Goal: Information Seeking & Learning: Learn about a topic

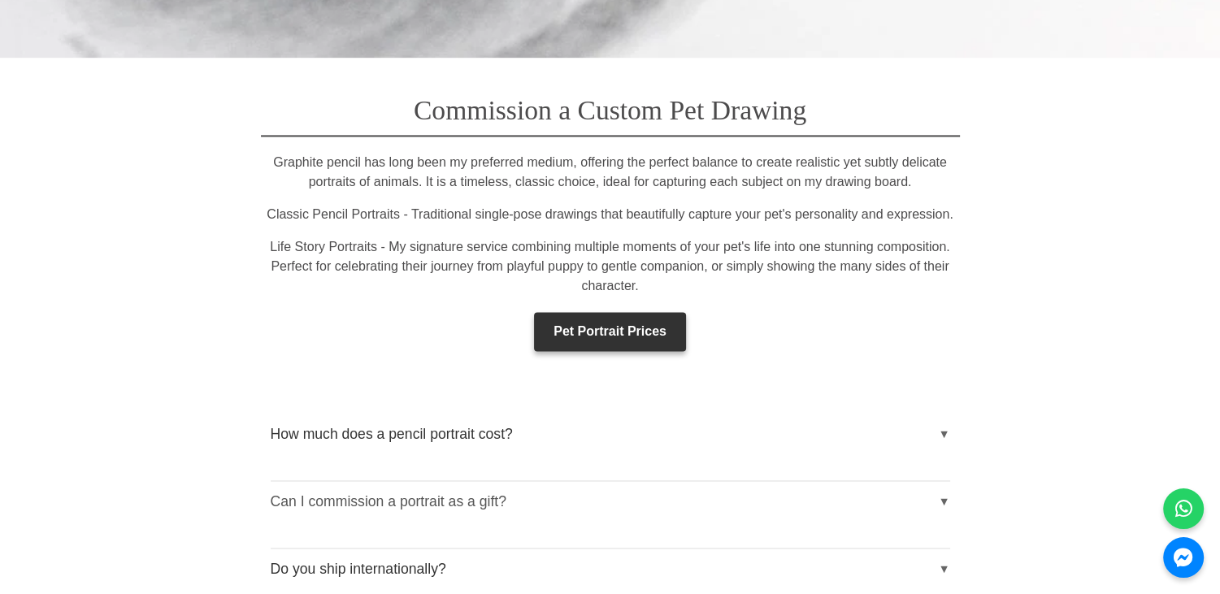
scroll to position [2403, 0]
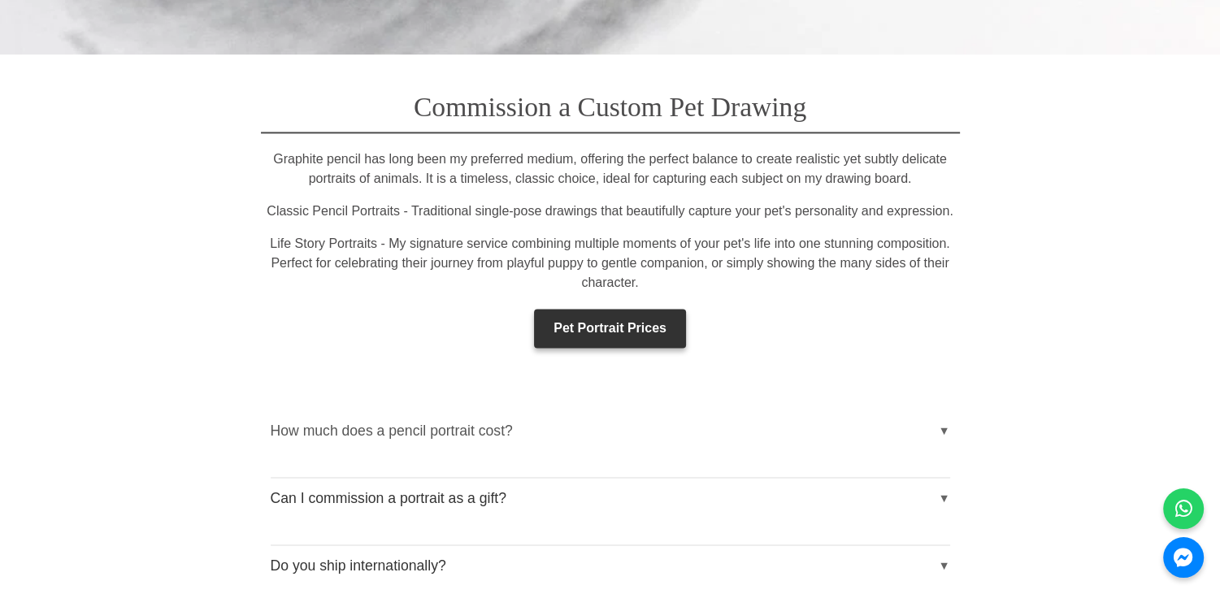
click at [948, 411] on button "How much does a pencil portrait cost?" at bounding box center [611, 431] width 680 height 41
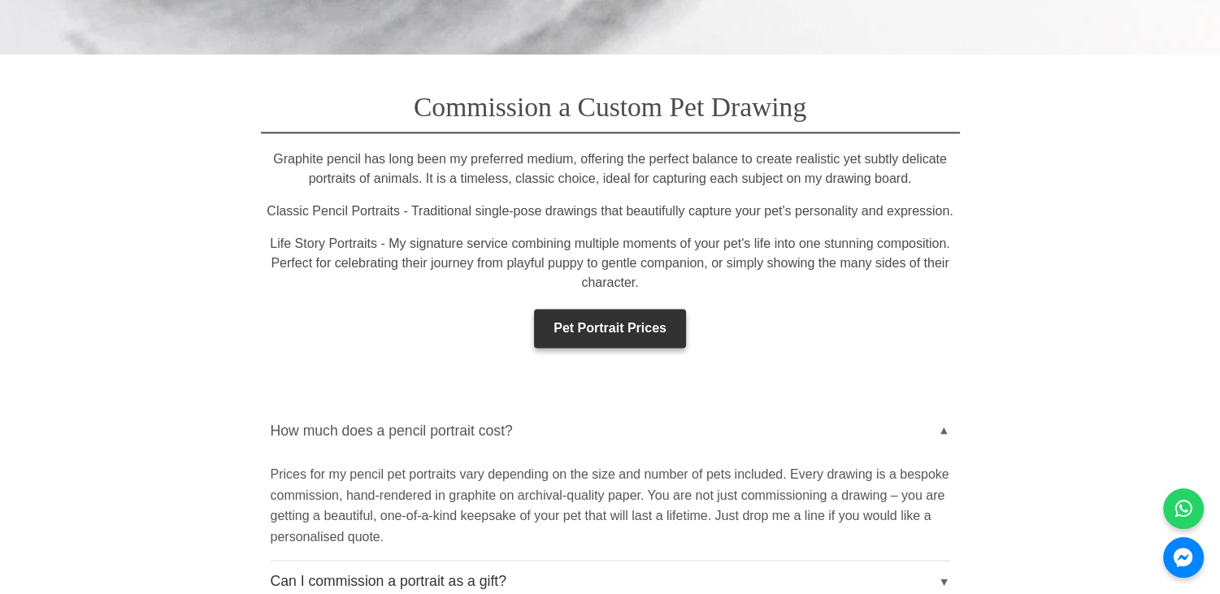
click at [948, 411] on button "How much does a pencil portrait cost?" at bounding box center [611, 431] width 680 height 41
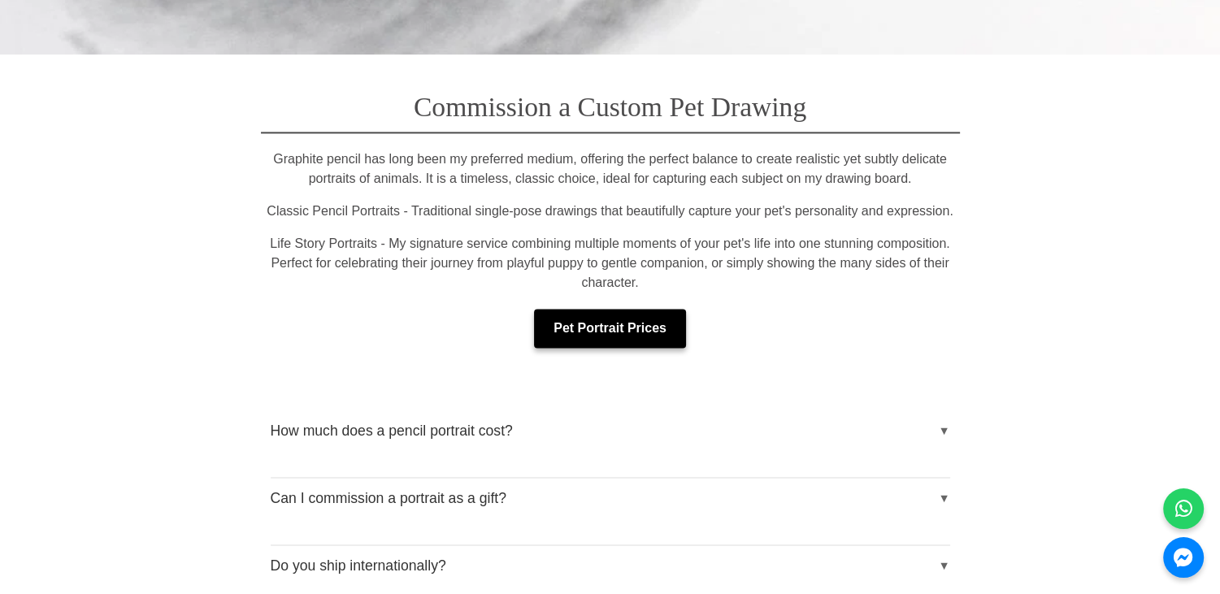
click at [650, 309] on link "Pet Portrait Prices" at bounding box center [610, 328] width 152 height 39
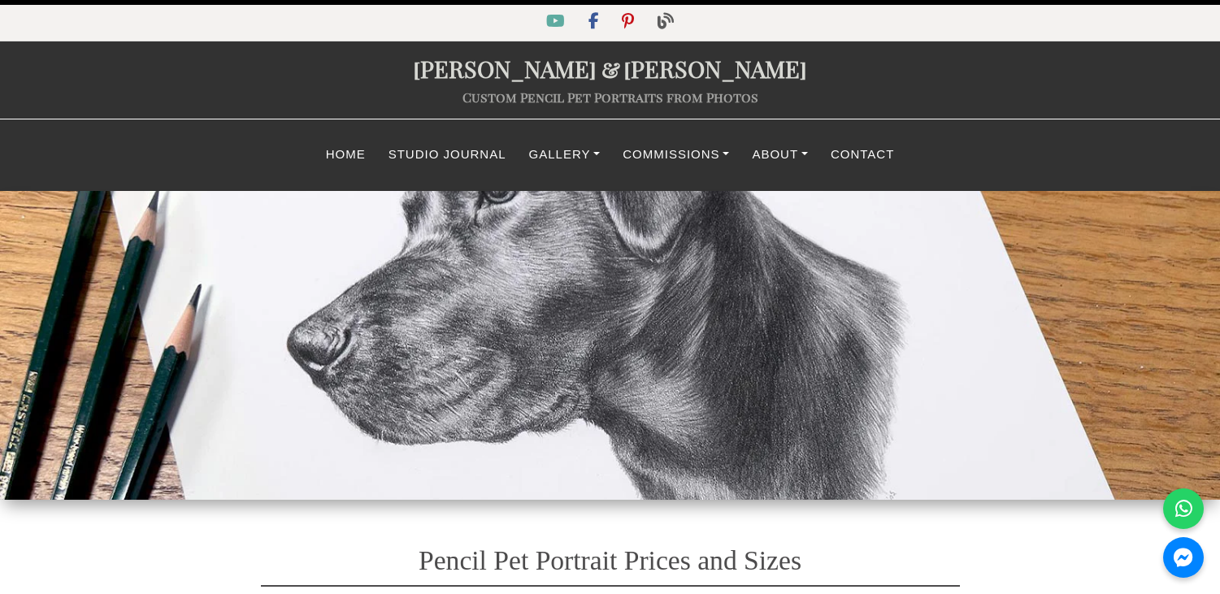
select select "GBP"
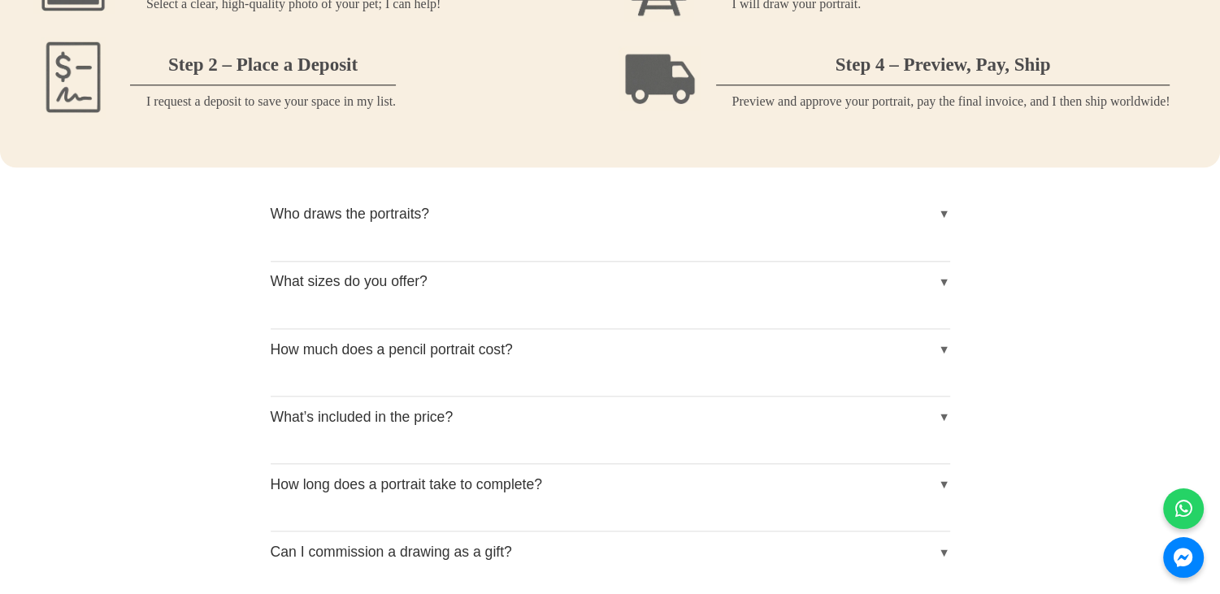
scroll to position [1831, 0]
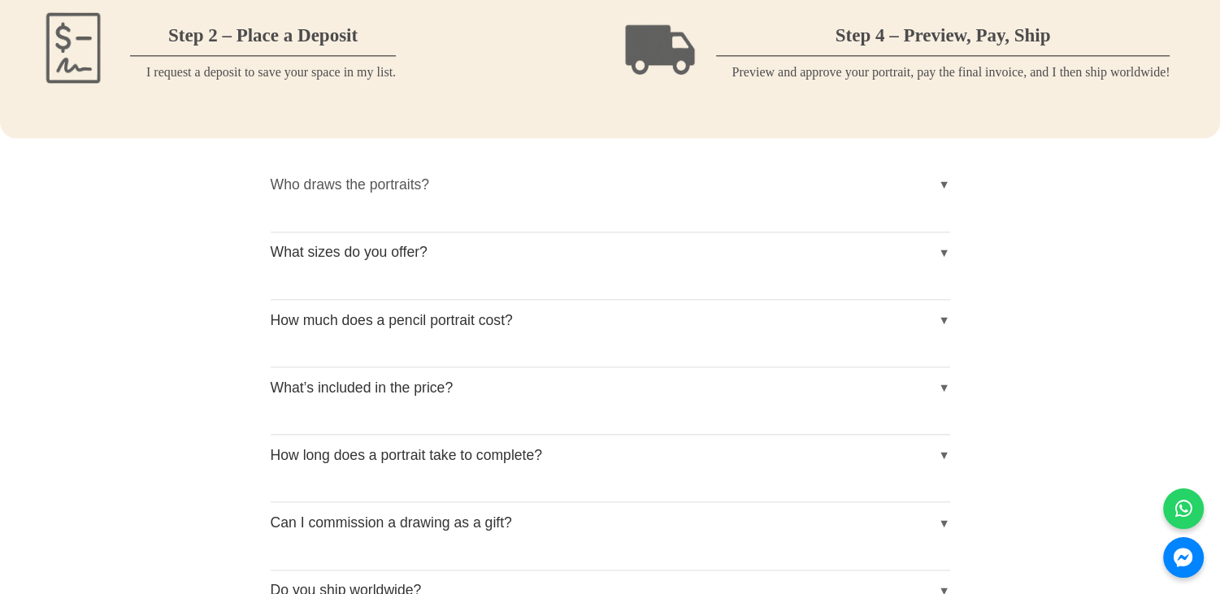
click at [942, 198] on button "Who draws the portraits?" at bounding box center [611, 184] width 680 height 41
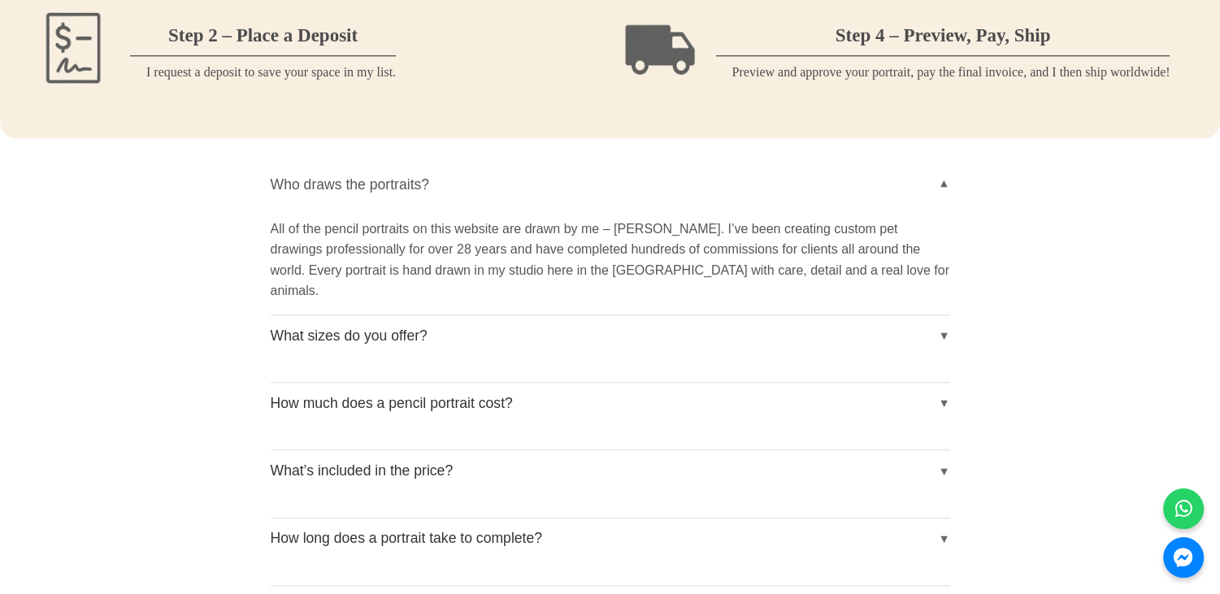
click at [942, 198] on button "Who draws the portraits?" at bounding box center [611, 184] width 680 height 41
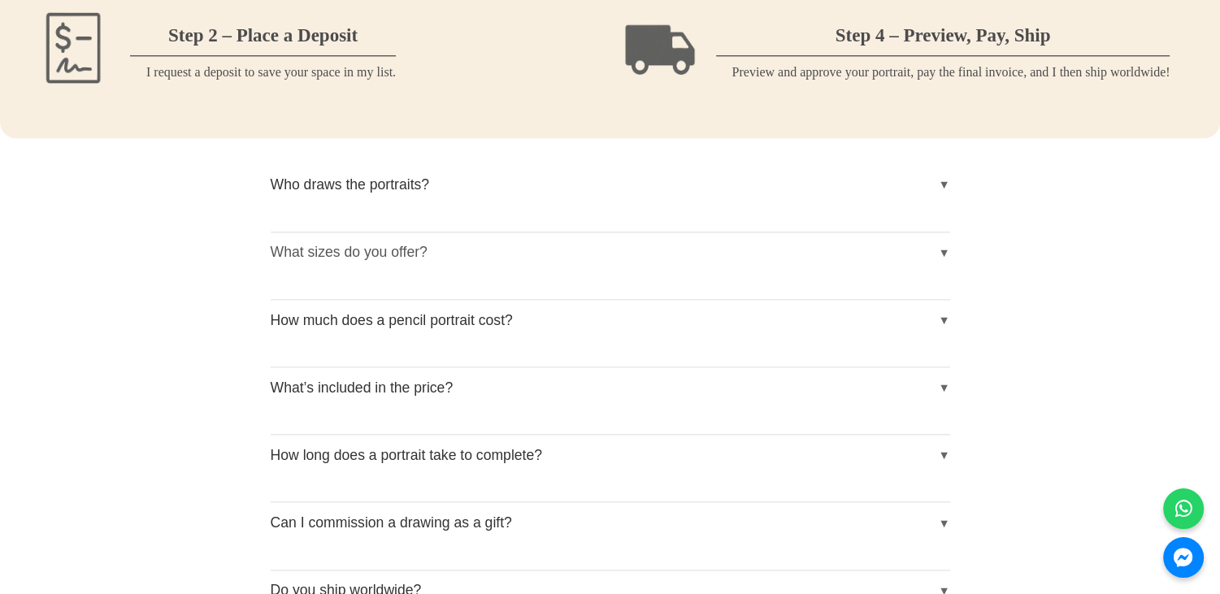
click at [946, 258] on button "What sizes do you offer?" at bounding box center [611, 253] width 680 height 41
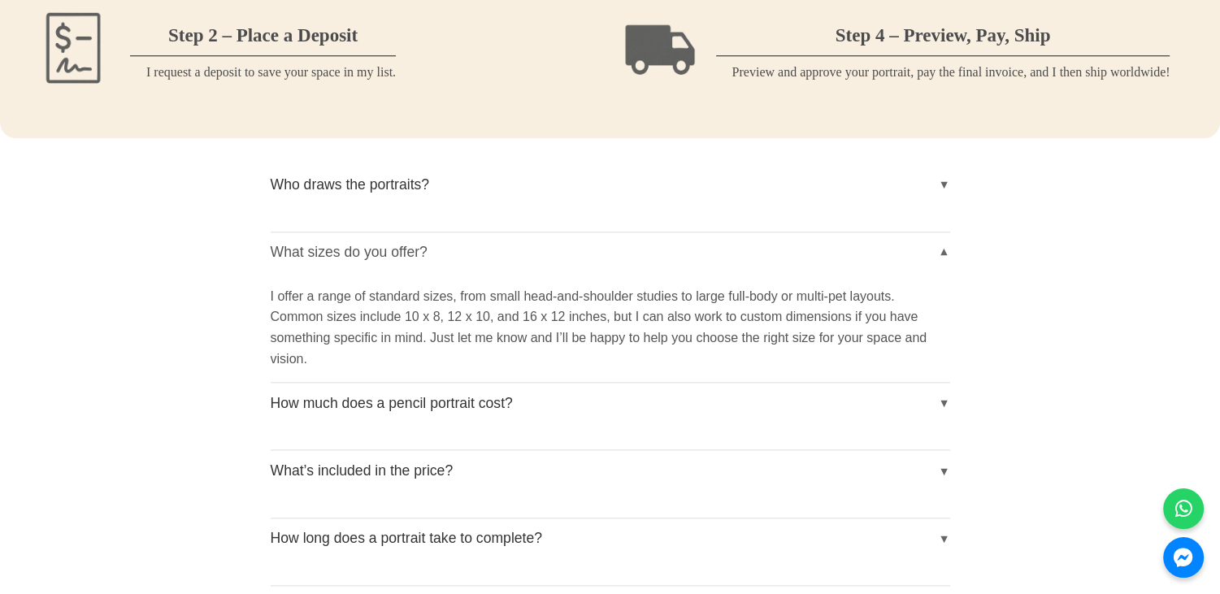
click at [946, 258] on button "What sizes do you offer?" at bounding box center [611, 253] width 680 height 41
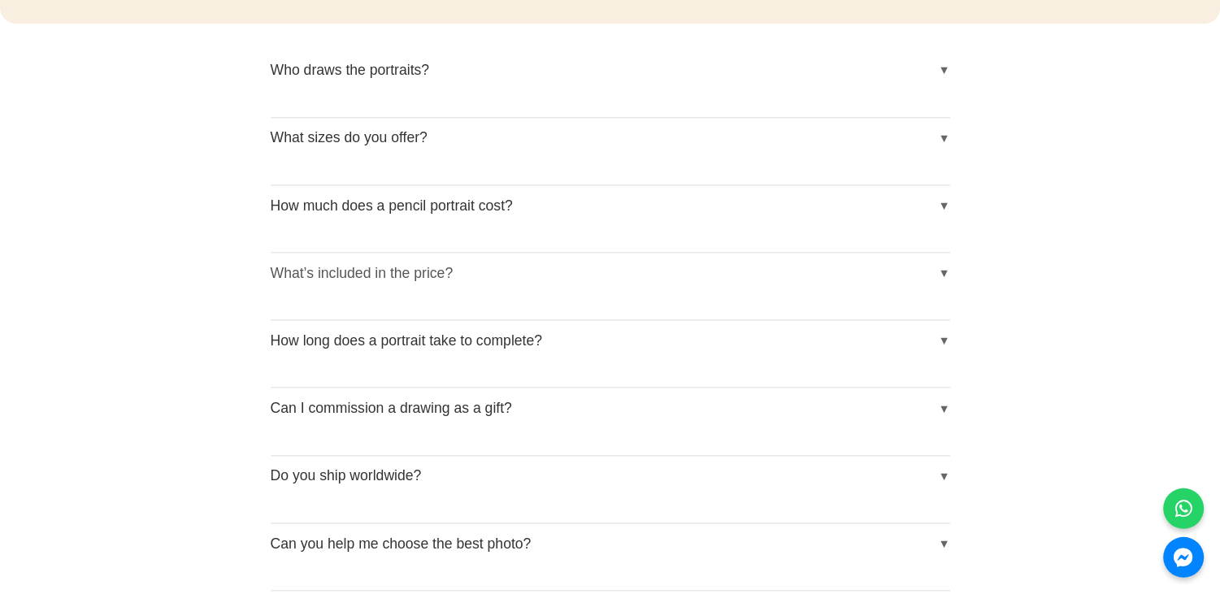
scroll to position [1945, 0]
click at [948, 348] on button "How long does a portrait take to complete?" at bounding box center [611, 340] width 680 height 41
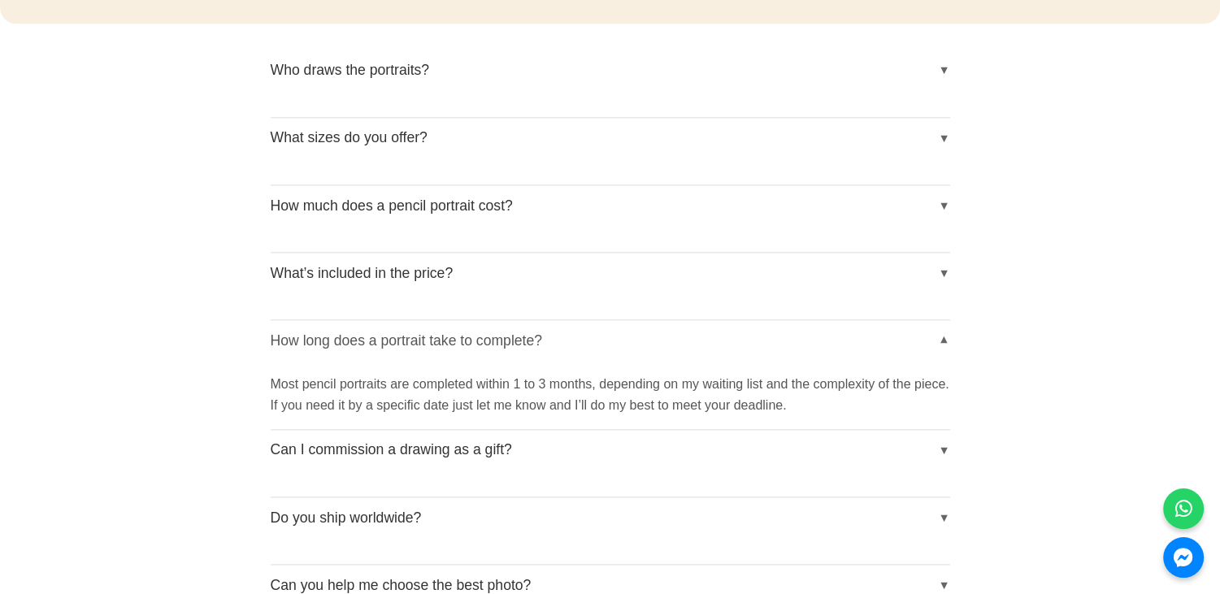
click at [948, 348] on button "How long does a portrait take to complete?" at bounding box center [611, 340] width 680 height 41
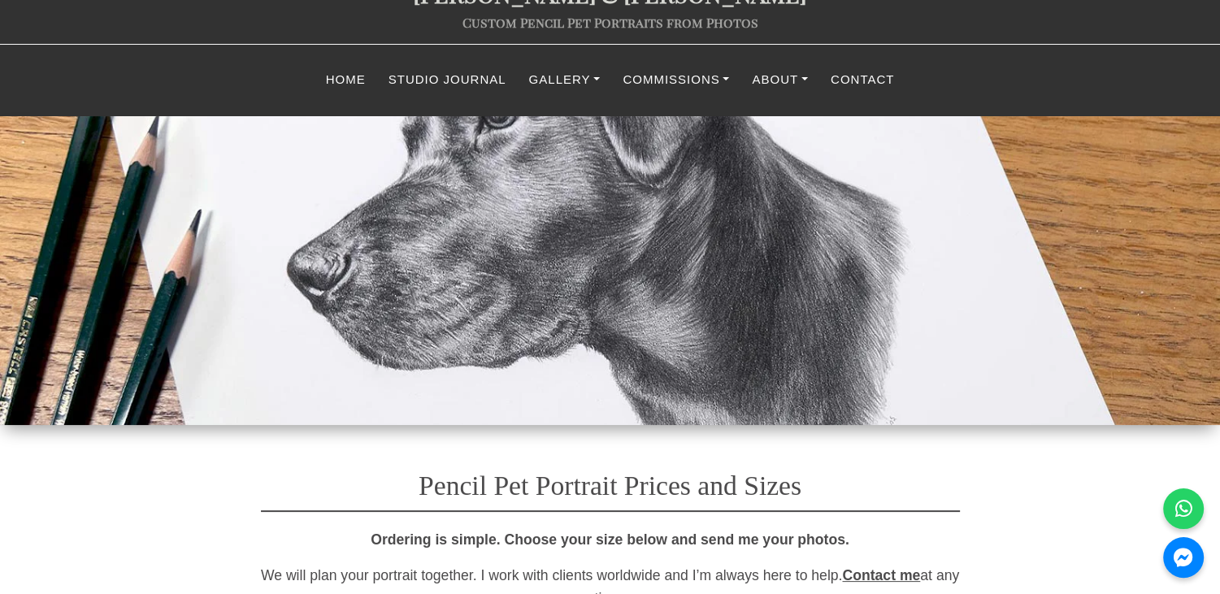
scroll to position [0, 0]
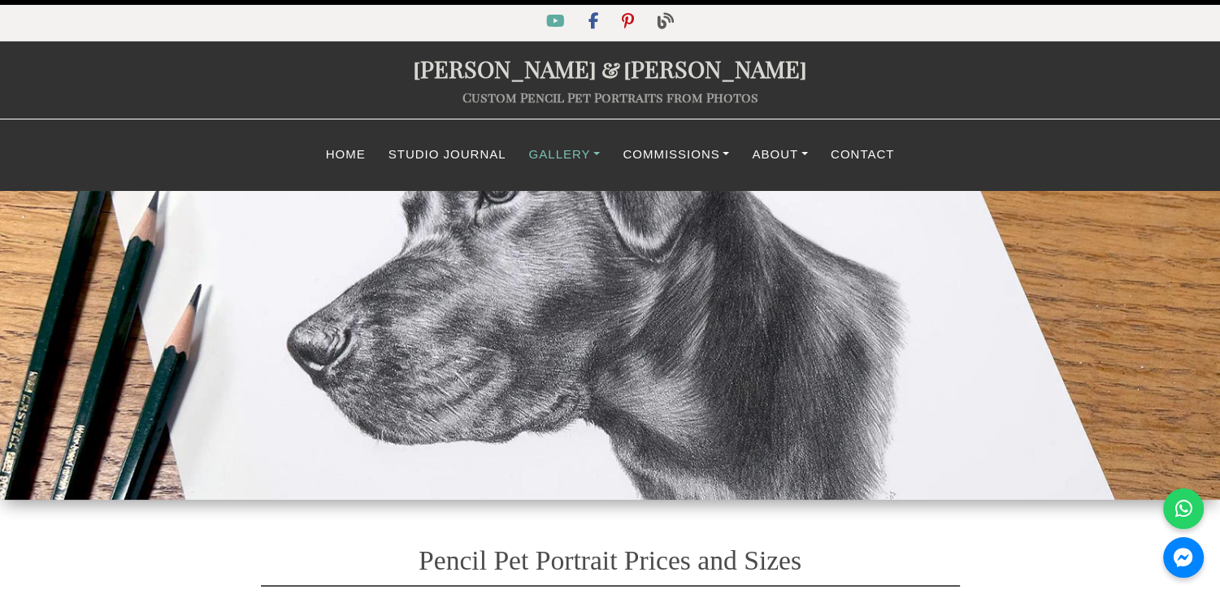
click at [568, 151] on link "Gallery" at bounding box center [565, 155] width 94 height 32
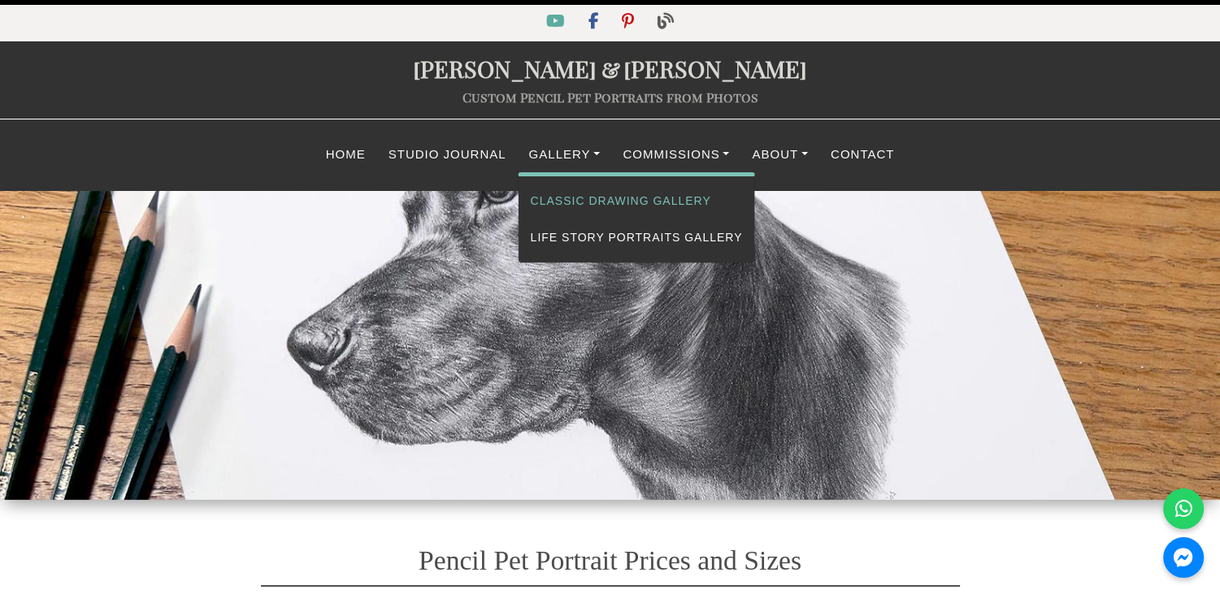
click at [585, 203] on link "Classic Drawing Gallery" at bounding box center [637, 201] width 237 height 37
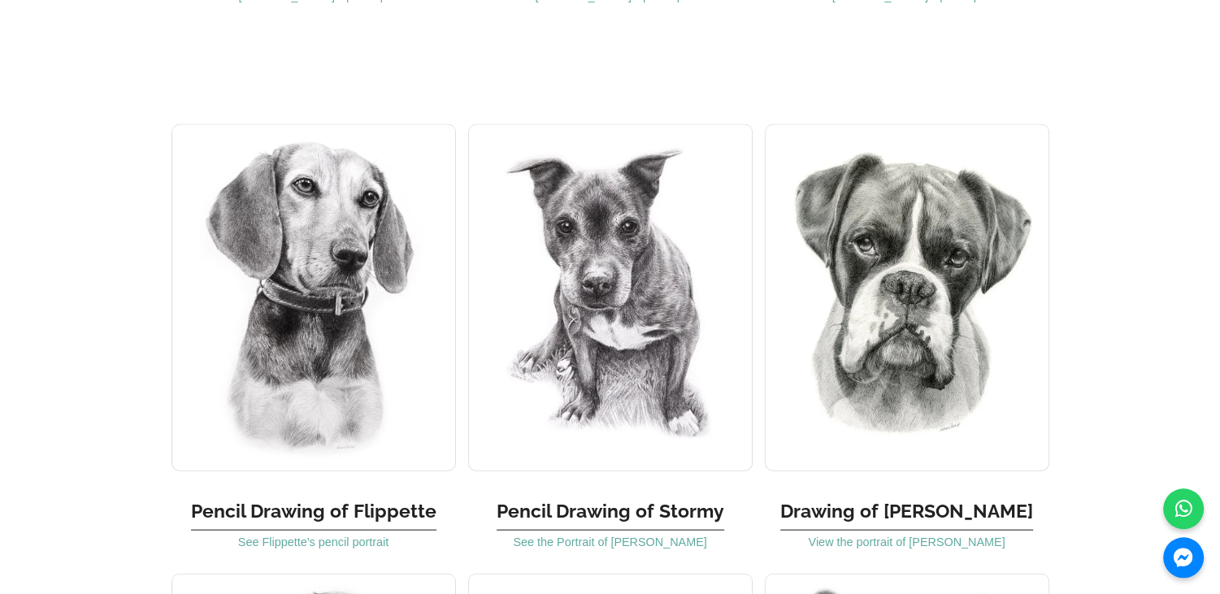
scroll to position [3548, 0]
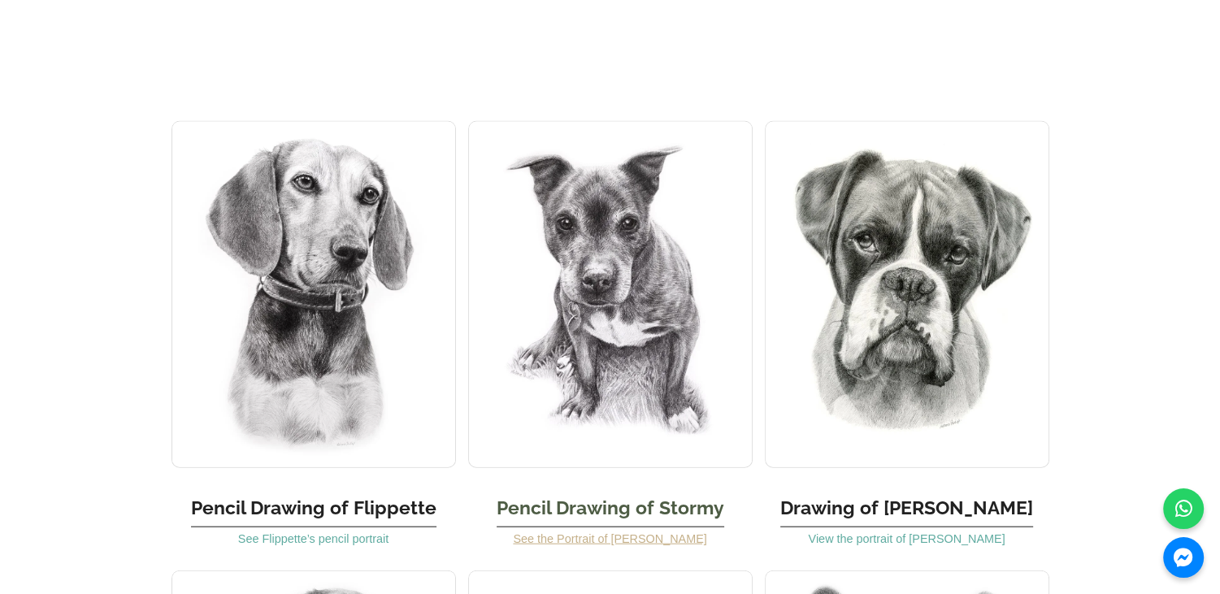
click at [584, 532] on link "See the Portrait of [PERSON_NAME]" at bounding box center [609, 538] width 193 height 13
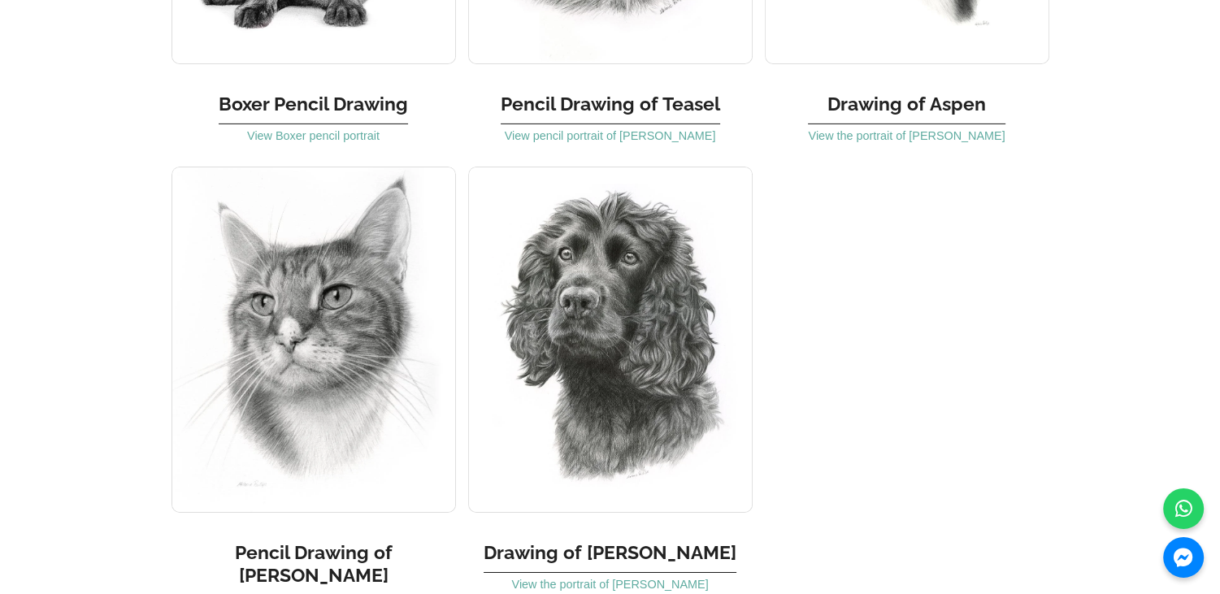
scroll to position [5379, 0]
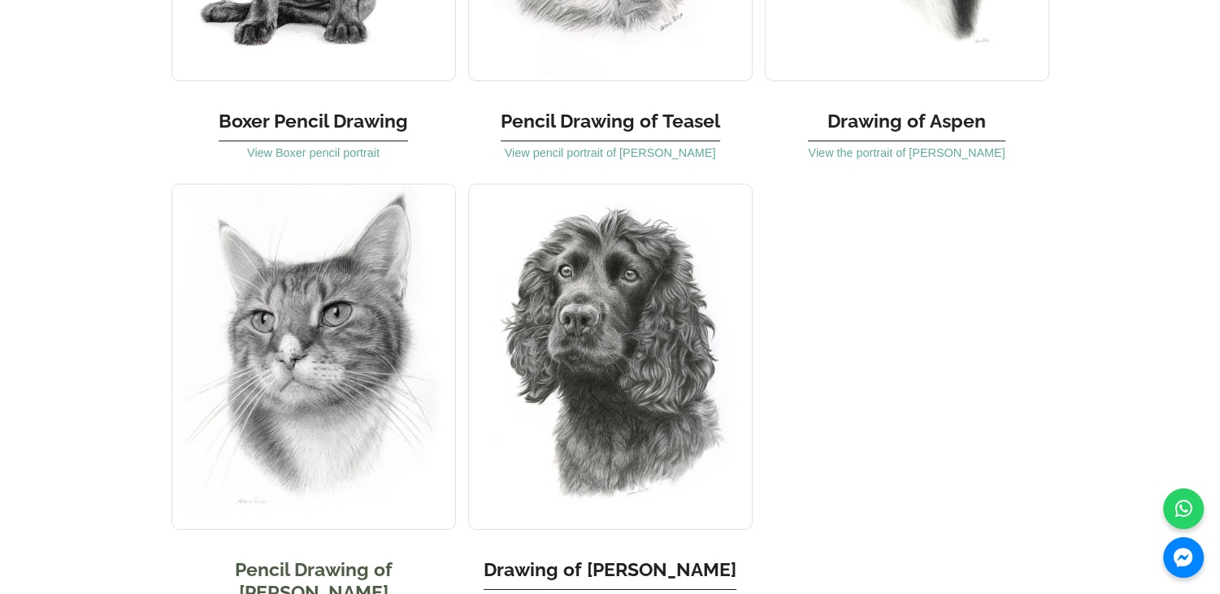
click at [374, 276] on img at bounding box center [314, 357] width 285 height 346
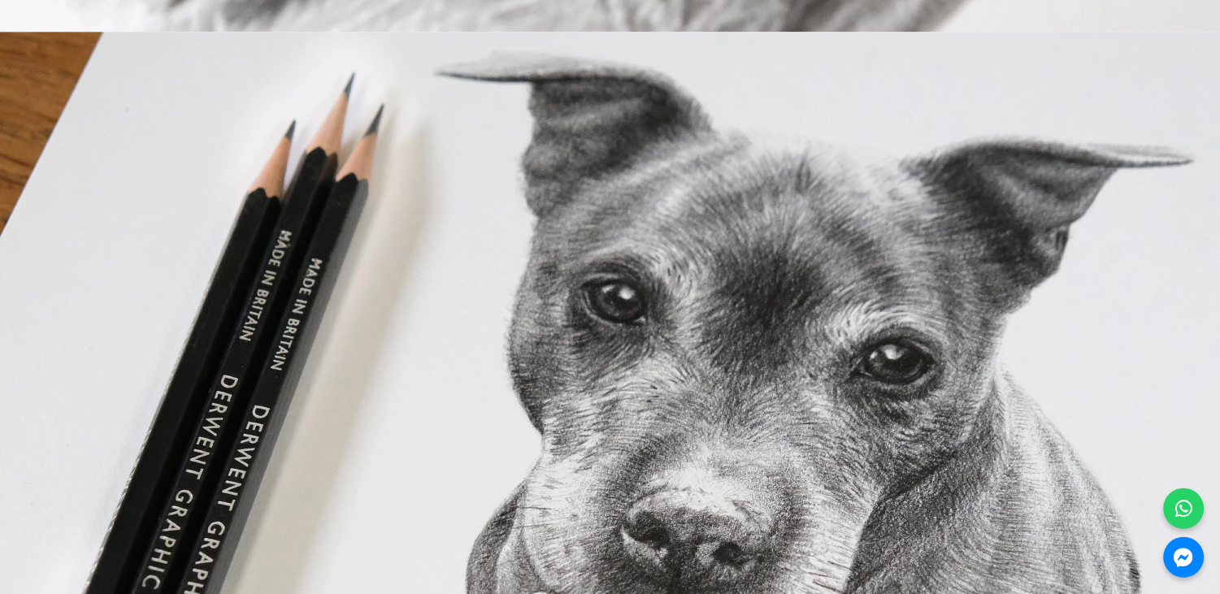
scroll to position [1945, 0]
